Goal: Transaction & Acquisition: Subscribe to service/newsletter

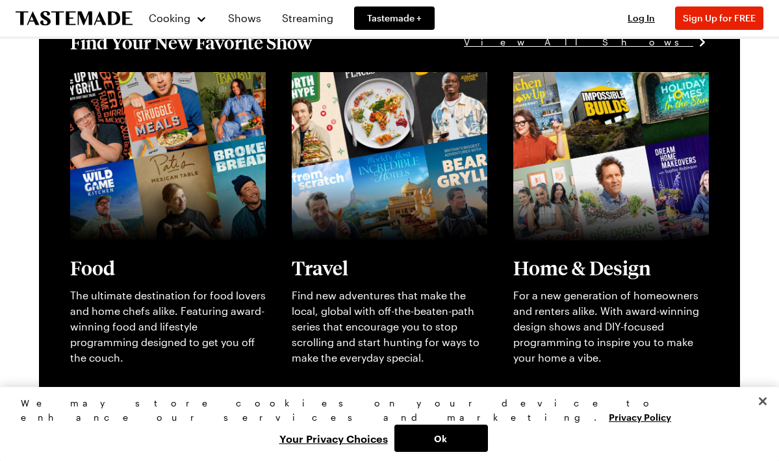
scroll to position [311, 0]
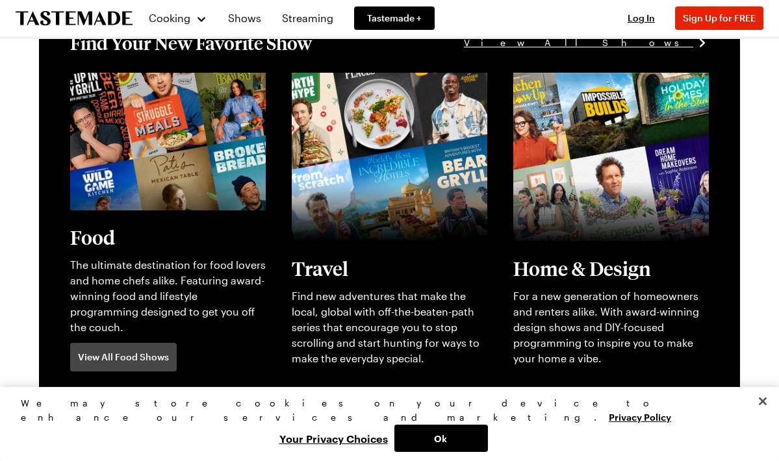
click at [114, 86] on link "View full content for [object Object]" at bounding box center [158, 80] width 177 height 12
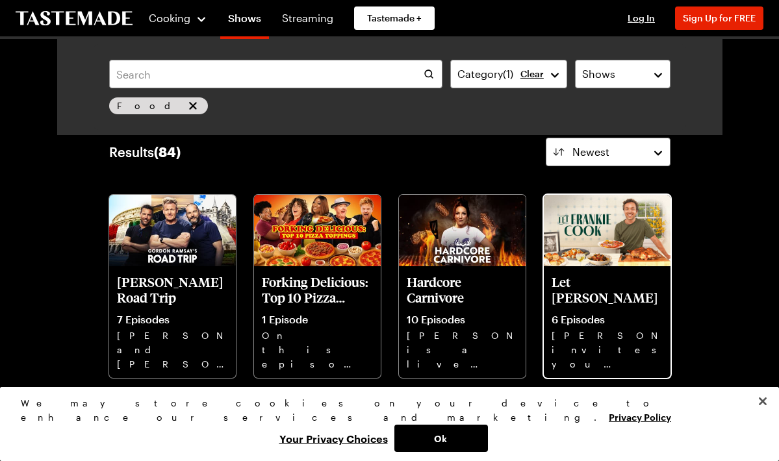
scroll to position [38, 0]
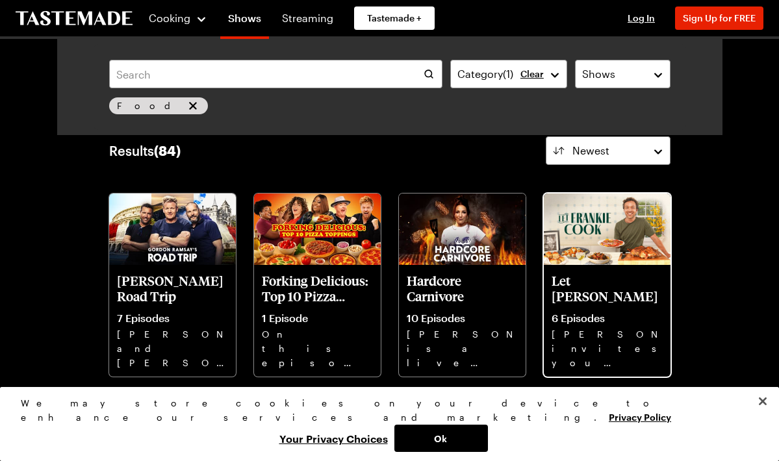
click at [601, 253] on img at bounding box center [607, 229] width 127 height 71
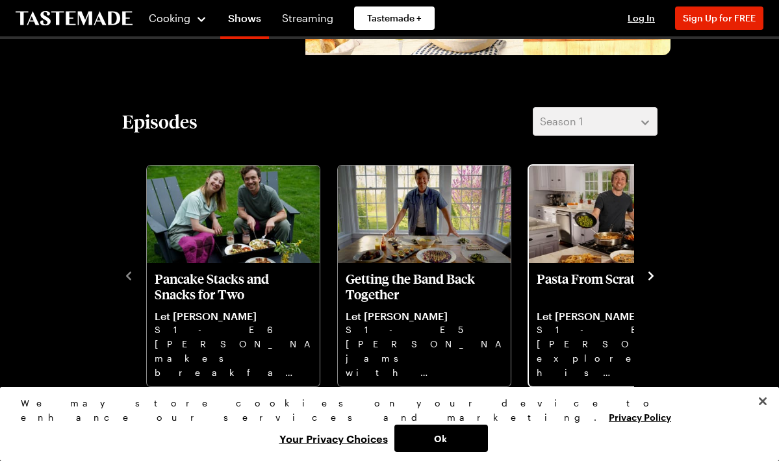
scroll to position [259, 0]
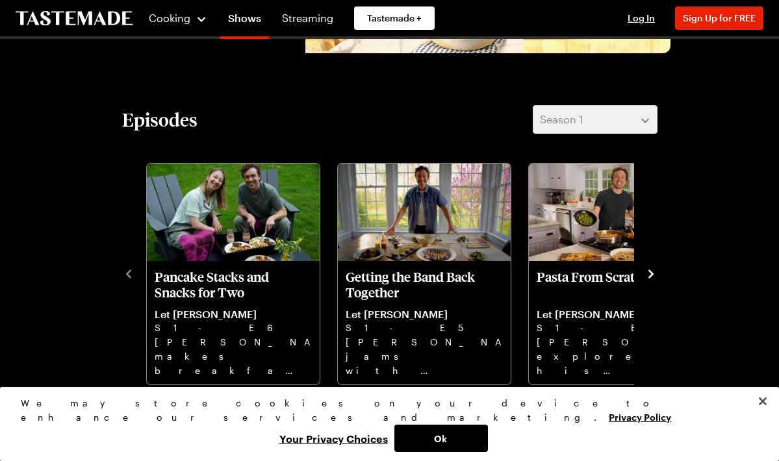
click at [649, 270] on icon "navigate to next item" at bounding box center [651, 274] width 13 height 13
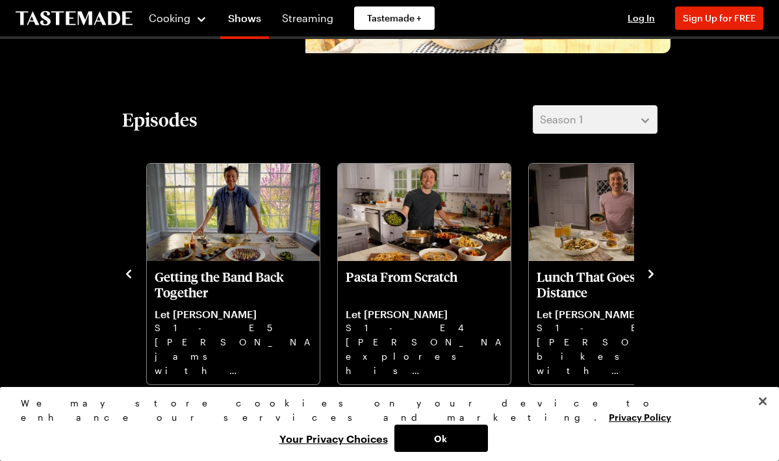
click at [649, 270] on icon "navigate to next item" at bounding box center [651, 274] width 5 height 8
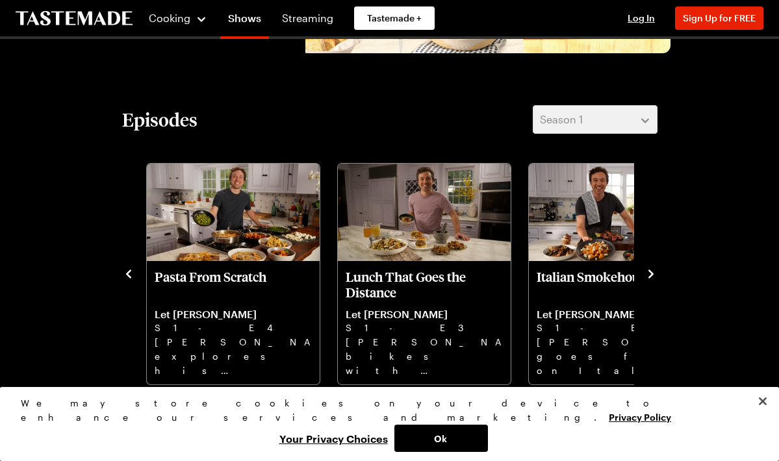
click at [648, 274] on icon "navigate to next item" at bounding box center [651, 274] width 13 height 13
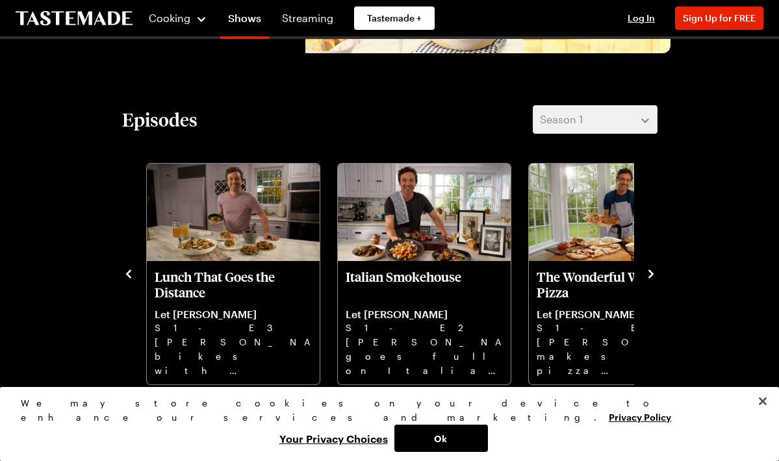
click at [649, 275] on icon "navigate to next item" at bounding box center [651, 274] width 13 height 13
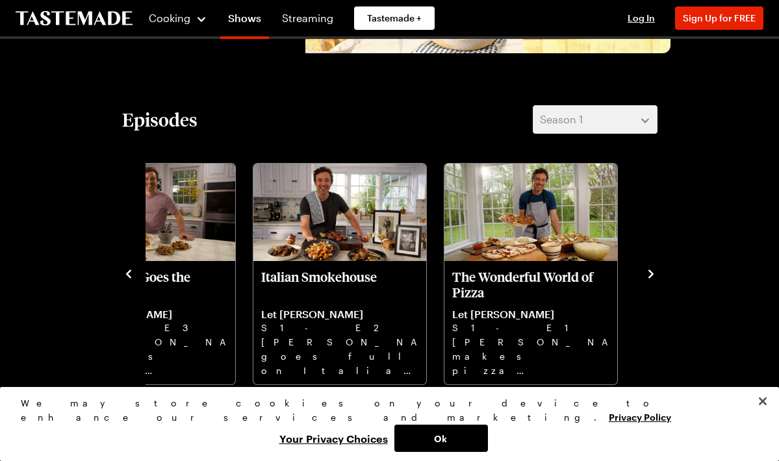
click at [649, 274] on icon "navigate to next item" at bounding box center [651, 274] width 13 height 13
click at [127, 274] on icon "navigate to previous item" at bounding box center [128, 274] width 5 height 8
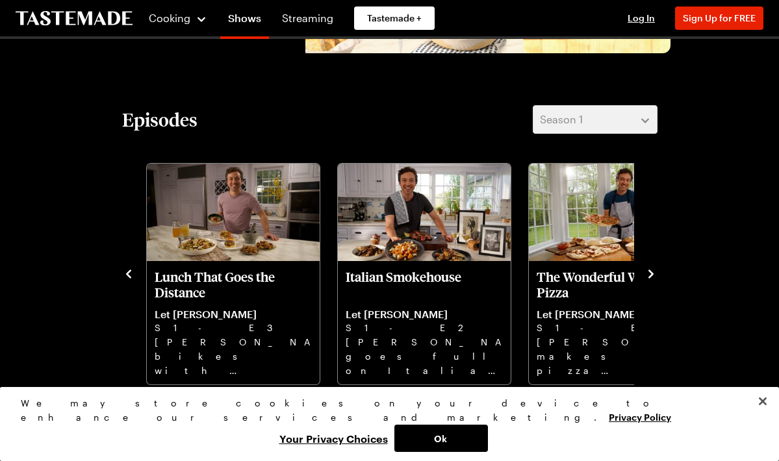
click at [125, 271] on icon "navigate to previous item" at bounding box center [128, 274] width 13 height 13
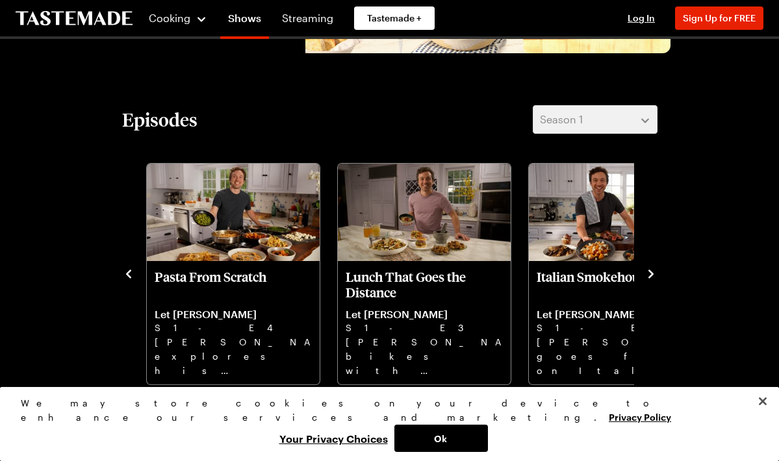
click at [125, 272] on icon "navigate to previous item" at bounding box center [128, 274] width 13 height 13
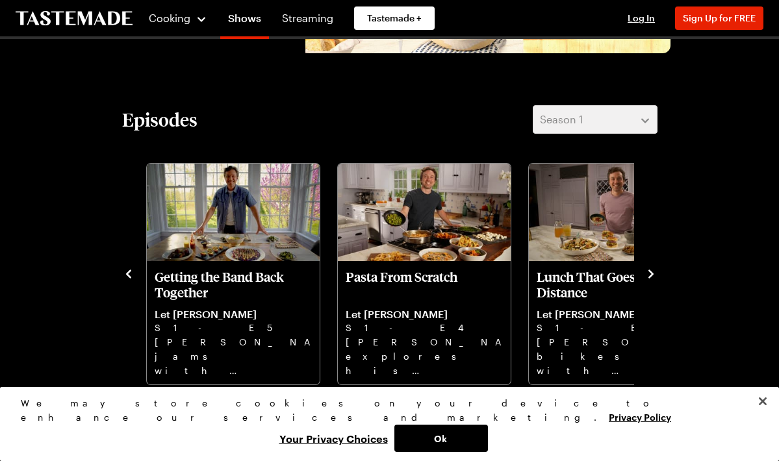
click at [125, 272] on icon "navigate to previous item" at bounding box center [128, 274] width 13 height 13
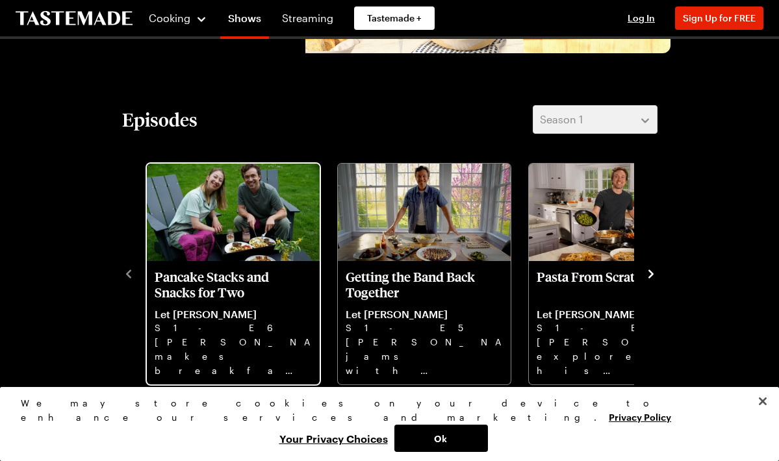
click at [218, 302] on link "Pancake Stacks and Snacks for Two Let Frankie Cook S1 - E6 Frankie makes breakf…" at bounding box center [233, 323] width 157 height 108
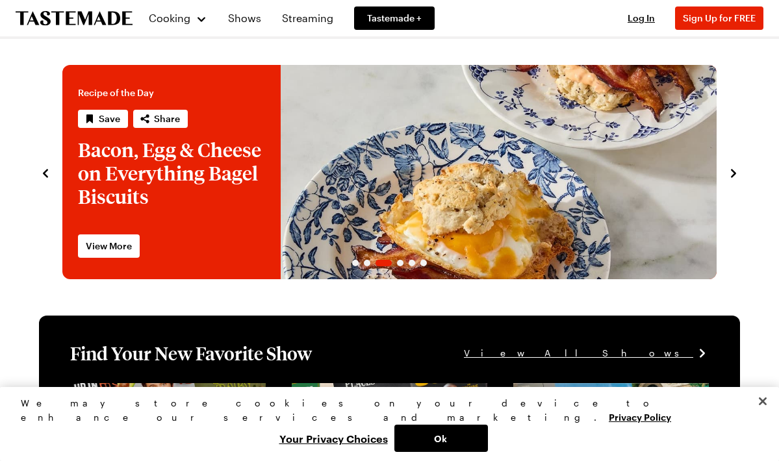
scroll to position [1, 0]
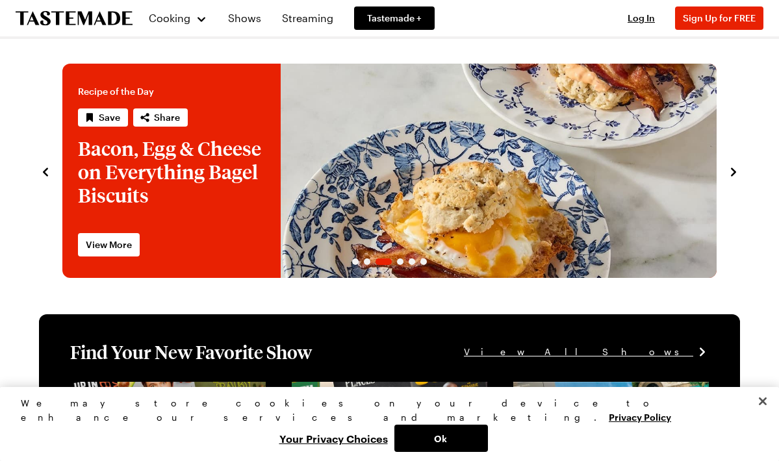
click at [44, 173] on icon "navigate to previous item" at bounding box center [45, 172] width 5 height 8
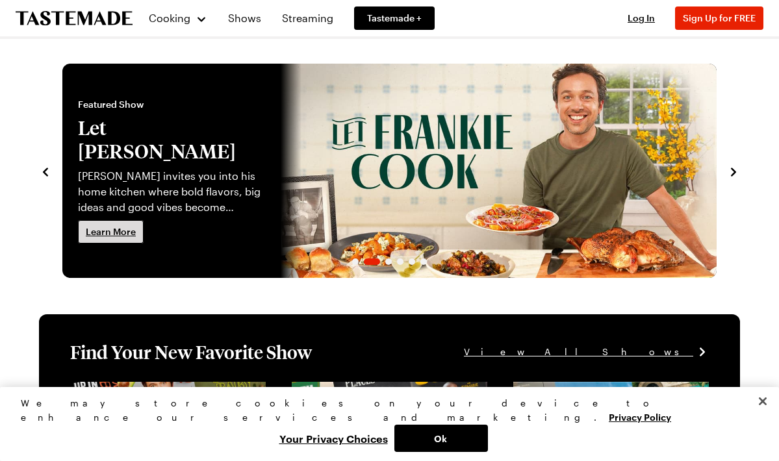
click at [106, 226] on span "Learn More" at bounding box center [111, 232] width 50 height 13
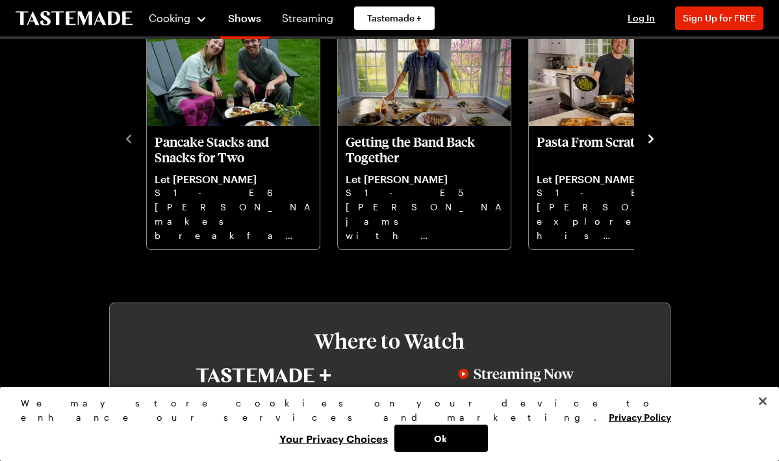
scroll to position [389, 0]
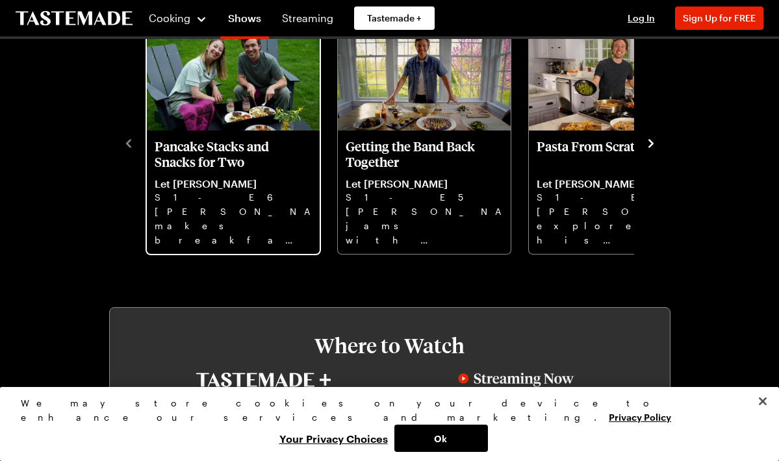
click at [262, 190] on p "S1 - E6" at bounding box center [233, 197] width 157 height 14
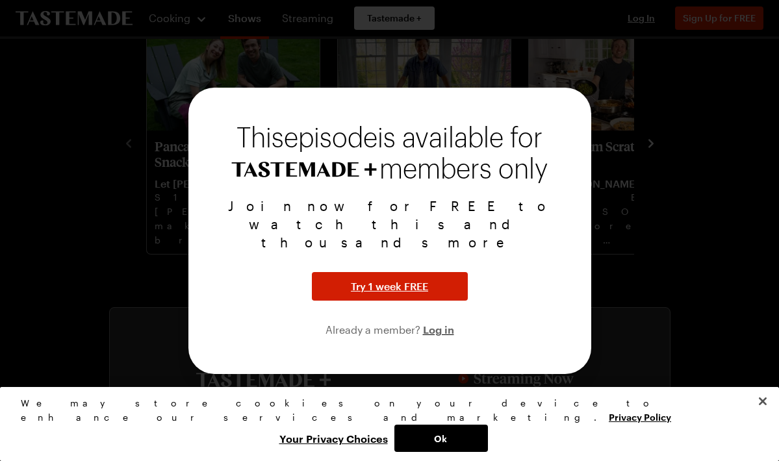
click at [350, 272] on button "Try 1 week FREE" at bounding box center [390, 286] width 156 height 29
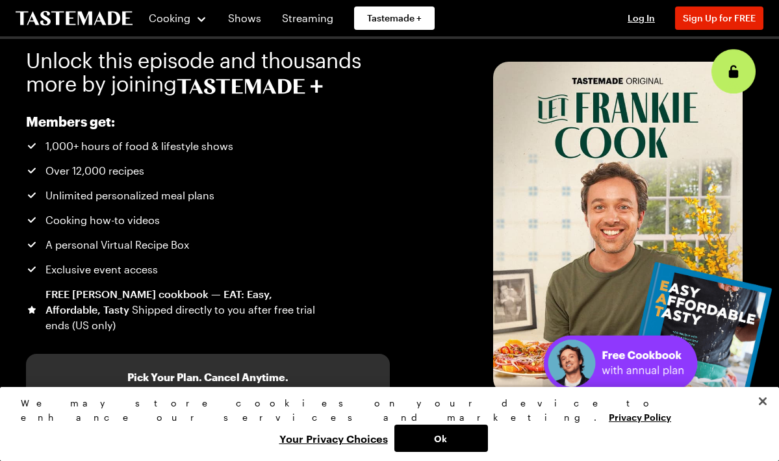
scroll to position [7, 0]
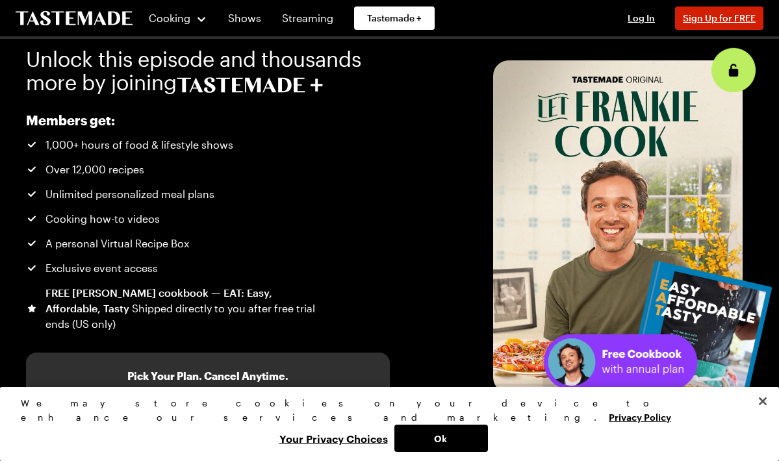
click at [706, 19] on span "Sign Up for FREE" at bounding box center [719, 17] width 73 height 11
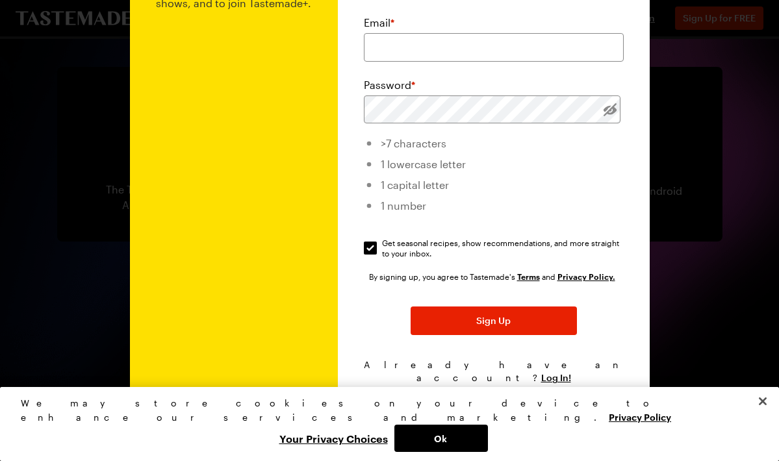
scroll to position [146, 0]
